Goal: Transaction & Acquisition: Purchase product/service

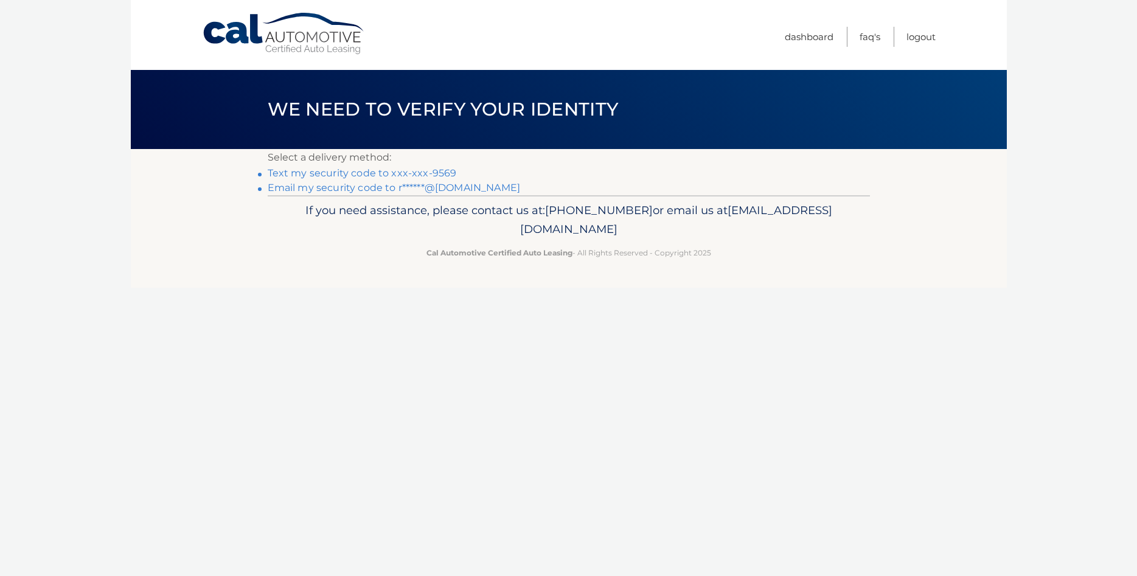
click at [423, 174] on link "Text my security code to xxx-xxx-9569" at bounding box center [362, 173] width 189 height 12
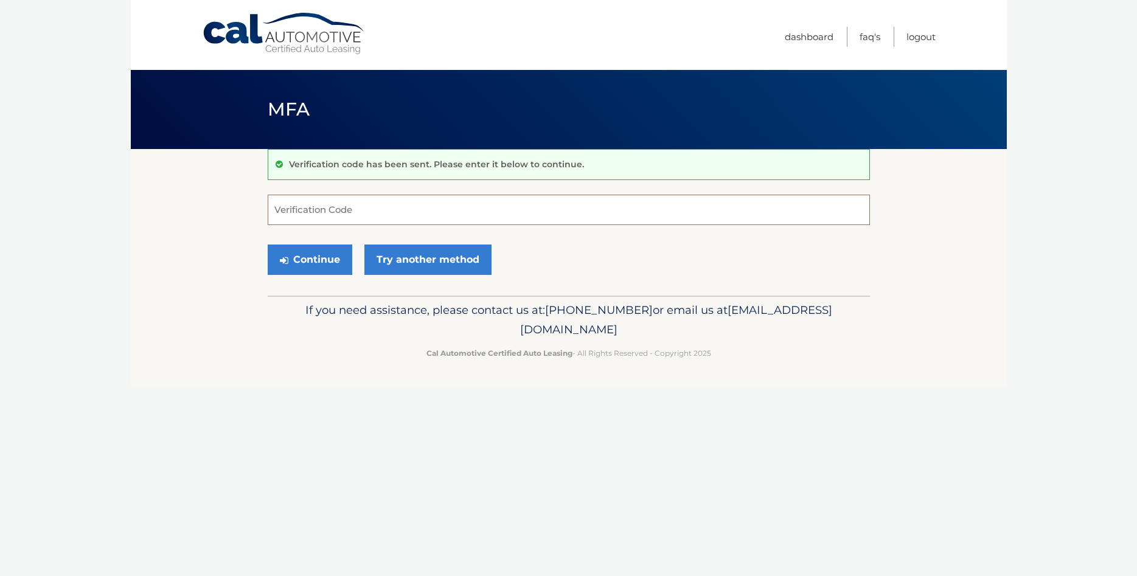
click at [437, 206] on input "Verification Code" at bounding box center [569, 210] width 602 height 30
type input "264747"
click at [319, 253] on button "Continue" at bounding box center [310, 260] width 85 height 30
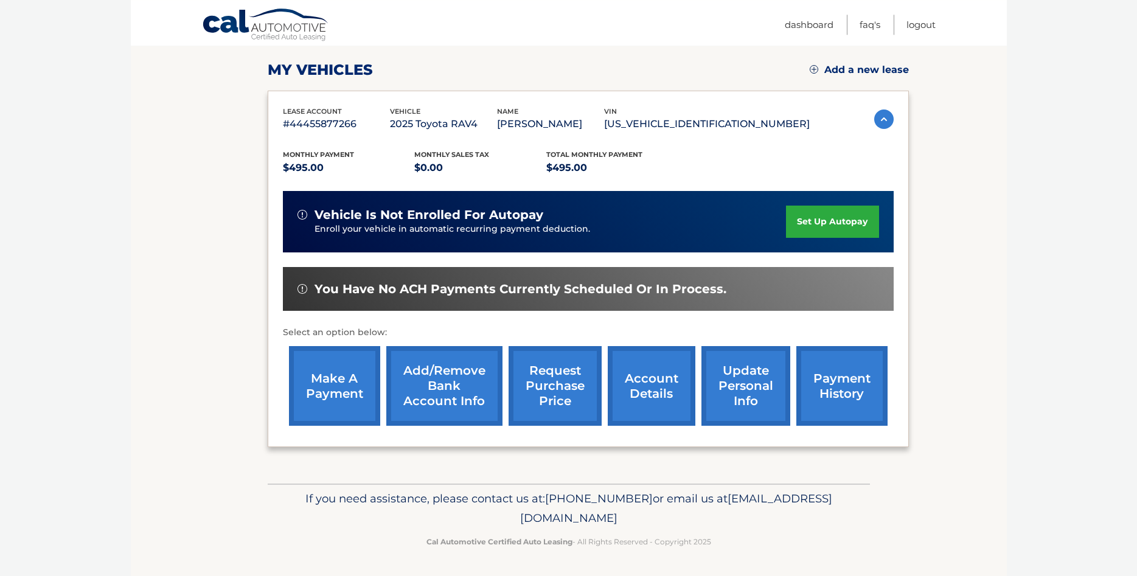
scroll to position [186, 0]
click at [324, 359] on link "make a payment" at bounding box center [334, 386] width 91 height 80
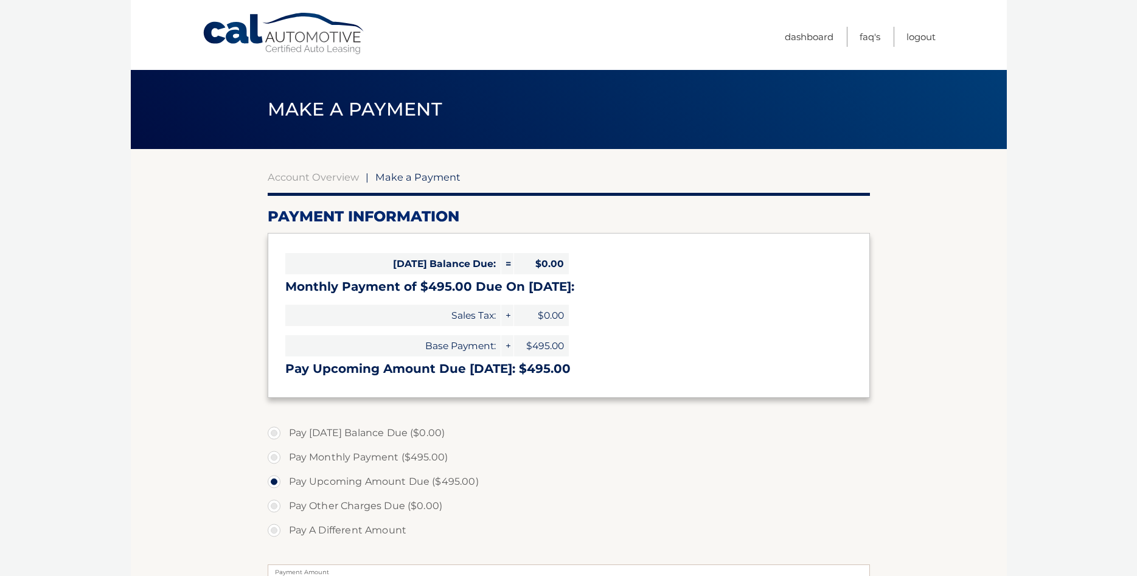
select select "YjYyYjZiMzMtODA1Yi00YWRmLThjOTgtZjdjMzhkMzk3YTAx"
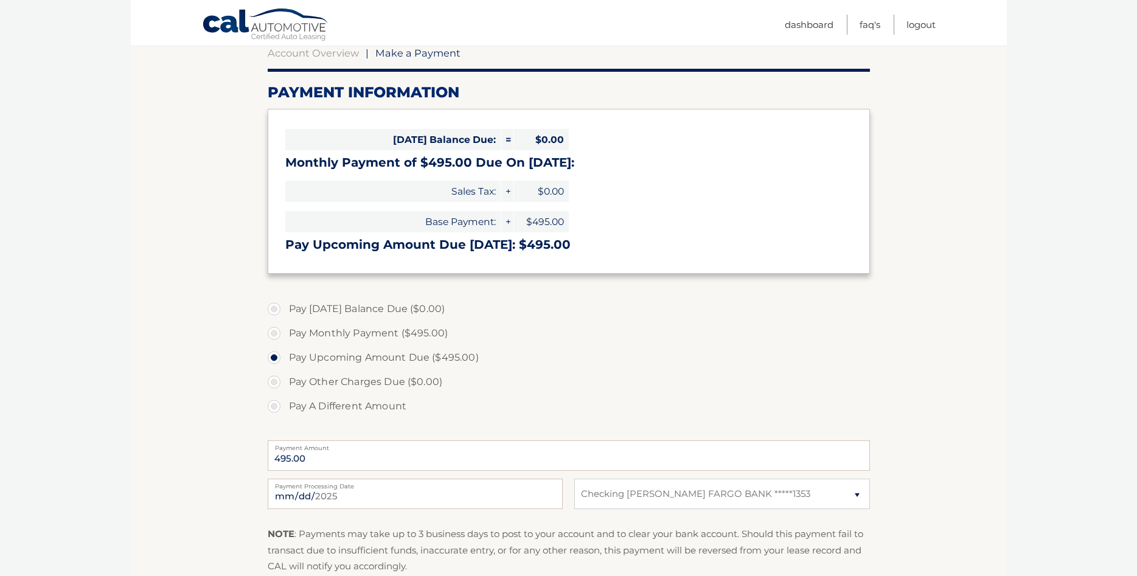
scroll to position [293, 0]
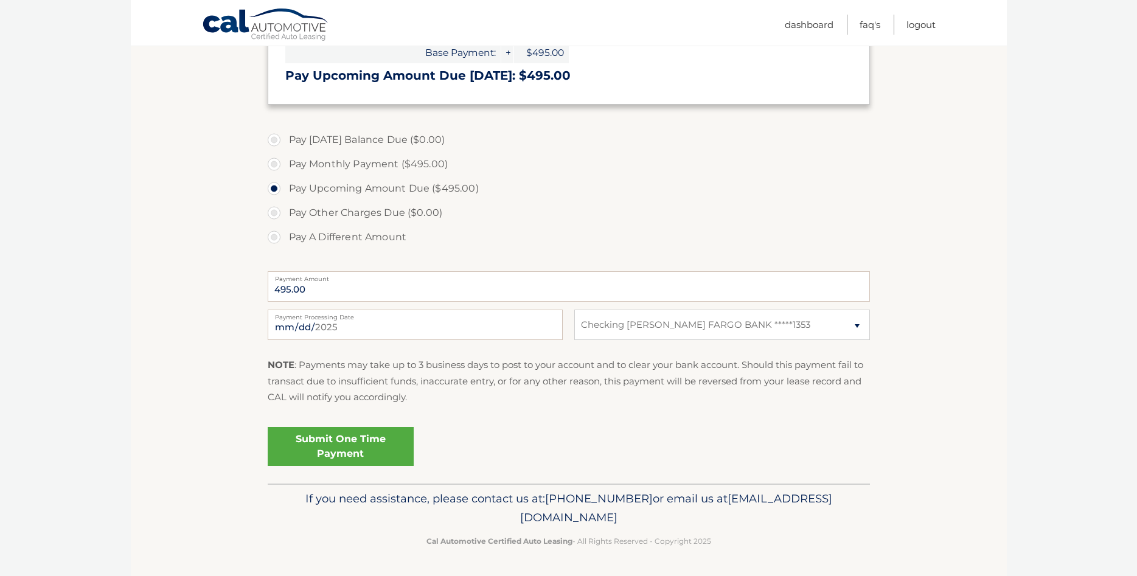
click at [396, 452] on link "Submit One Time Payment" at bounding box center [341, 446] width 146 height 39
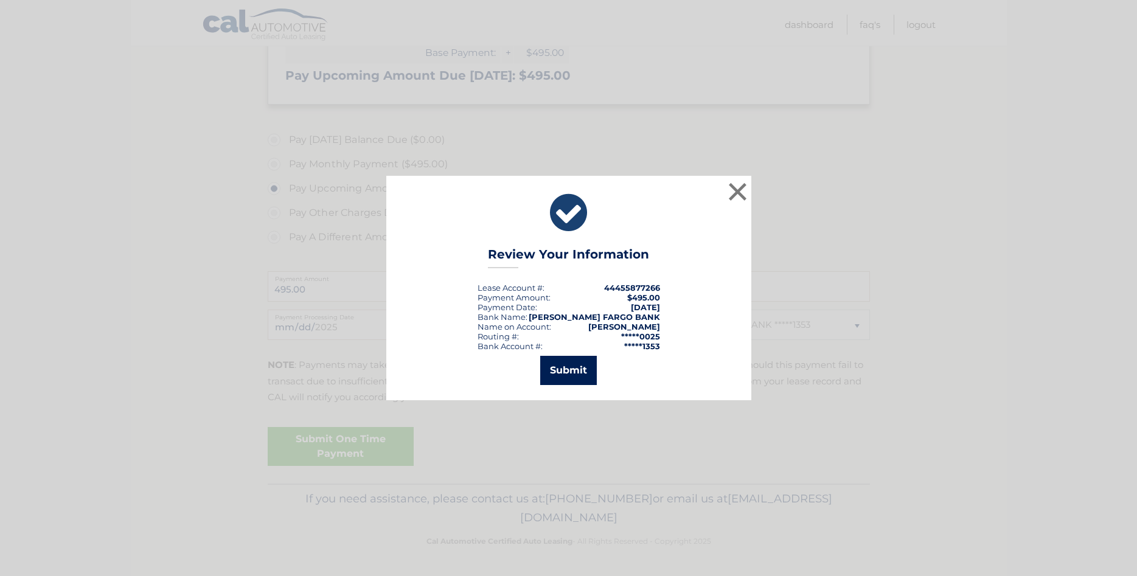
click at [569, 379] on button "Submit" at bounding box center [568, 370] width 57 height 29
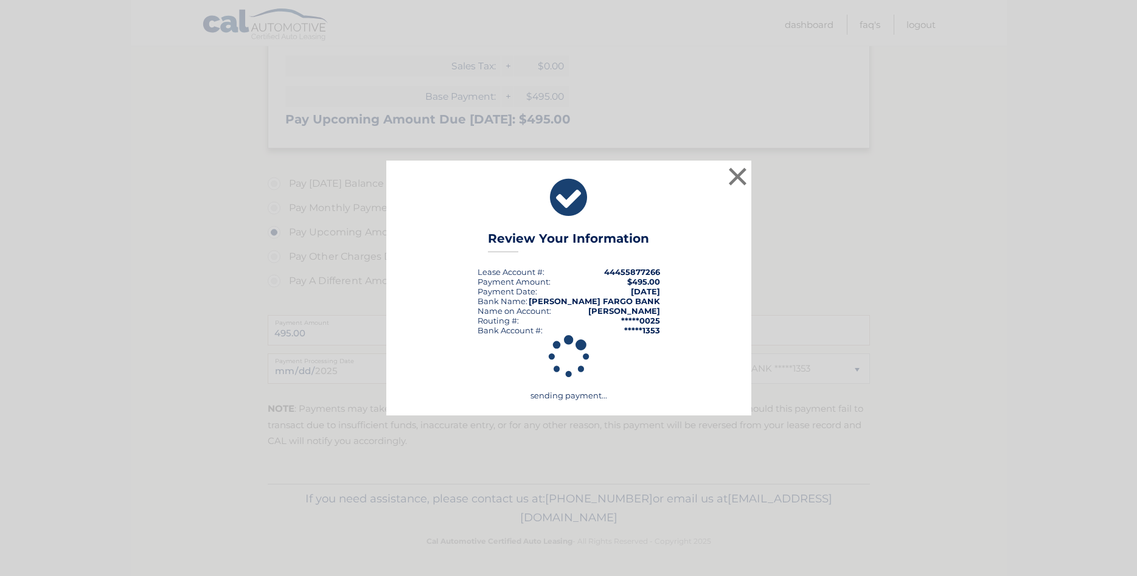
scroll to position [249, 0]
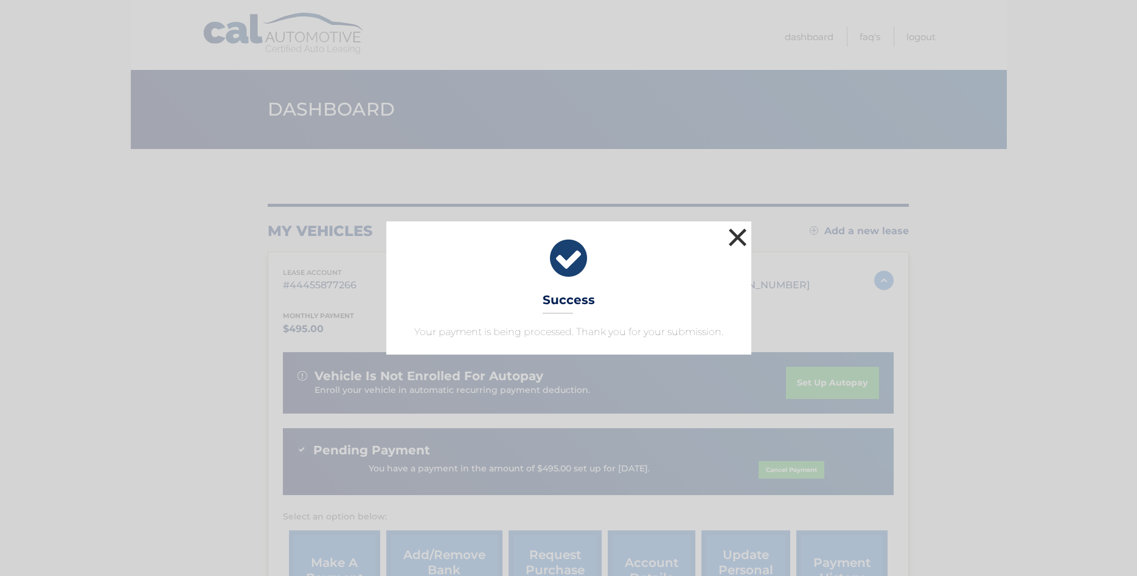
click at [741, 243] on button "×" at bounding box center [738, 237] width 24 height 24
